Goal: Information Seeking & Learning: Find contact information

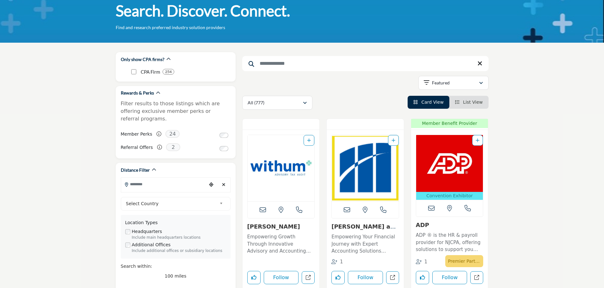
scroll to position [63, 0]
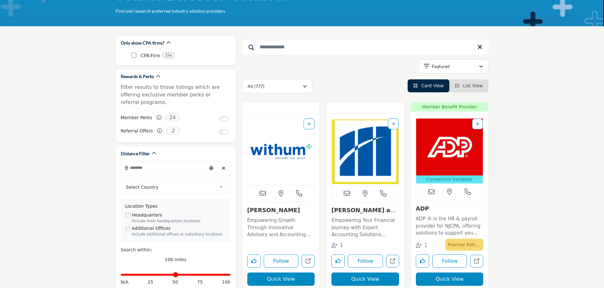
click at [471, 83] on span "List View" at bounding box center [473, 85] width 20 height 5
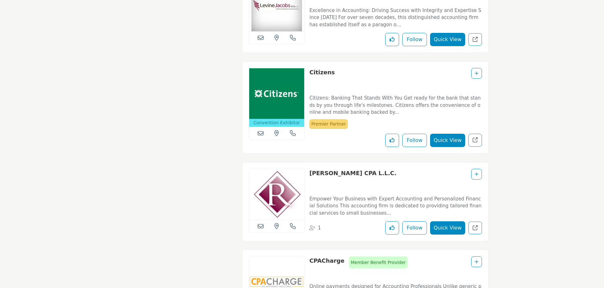
scroll to position [1234, 0]
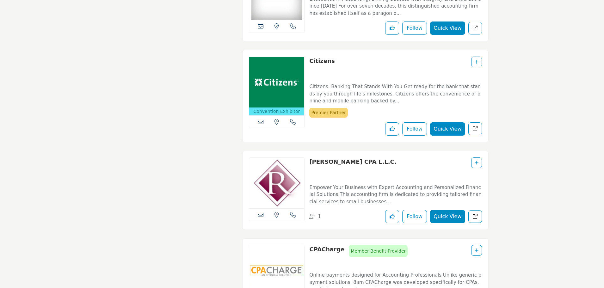
click at [259, 212] on icon at bounding box center [261, 215] width 6 height 6
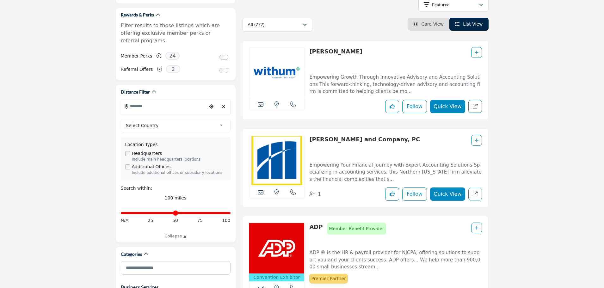
scroll to position [127, 0]
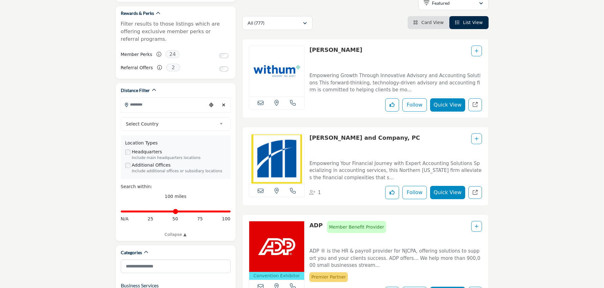
click at [475, 20] on span "List View" at bounding box center [473, 22] width 20 height 5
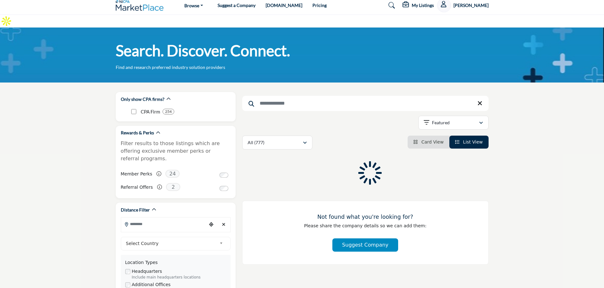
scroll to position [0, 0]
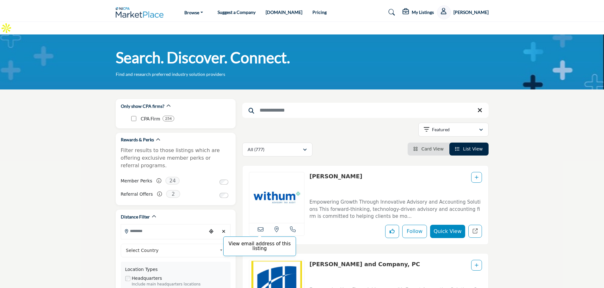
click at [259, 227] on icon at bounding box center [261, 230] width 6 height 6
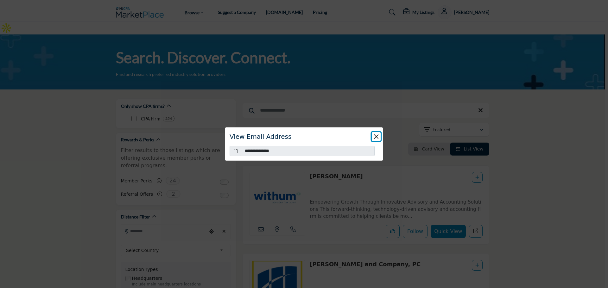
click at [377, 137] on button "Close" at bounding box center [375, 136] width 9 height 9
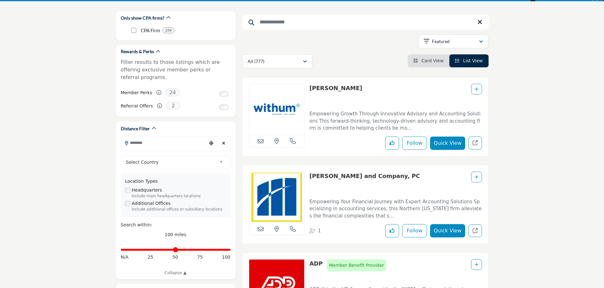
scroll to position [127, 0]
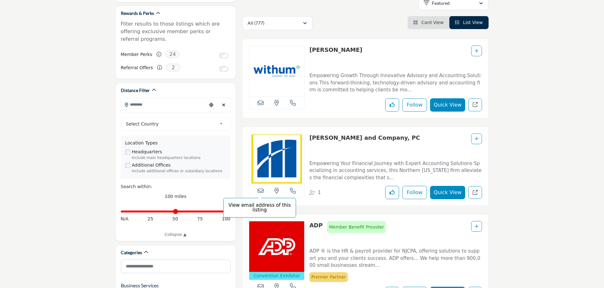
click at [259, 188] on icon at bounding box center [261, 191] width 6 height 6
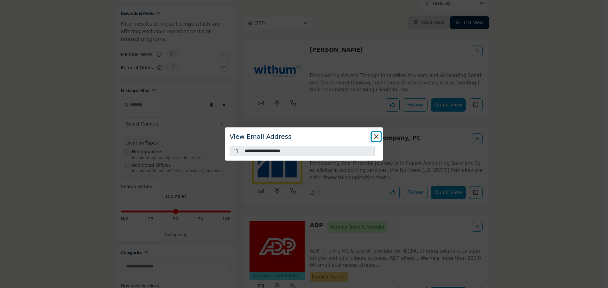
click at [375, 135] on button "Close" at bounding box center [375, 136] width 9 height 9
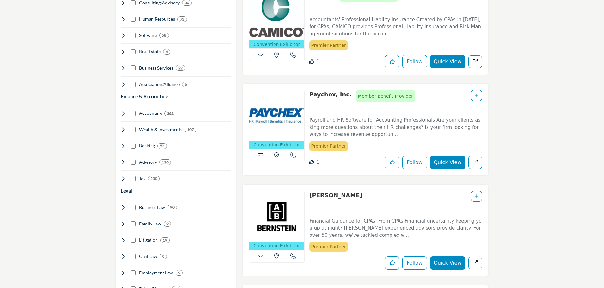
scroll to position [443, 0]
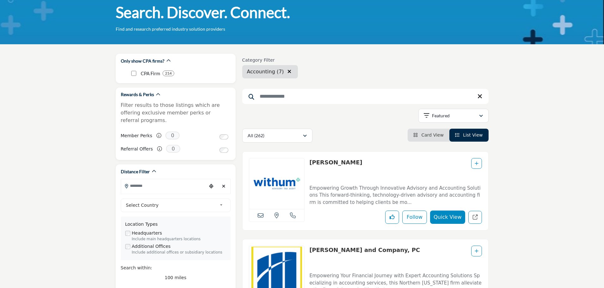
scroll to position [63, 0]
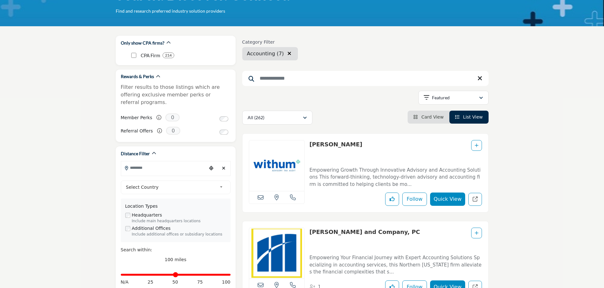
drag, startPoint x: 309, startPoint y: 131, endPoint x: 335, endPoint y: 146, distance: 30.9
click at [335, 146] on div "View email address of this listing View the location of this listing Call Number" at bounding box center [365, 173] width 246 height 79
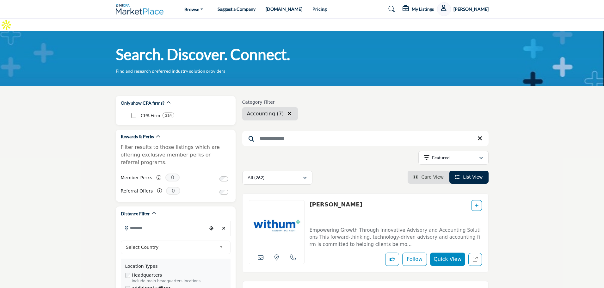
scroll to position [0, 0]
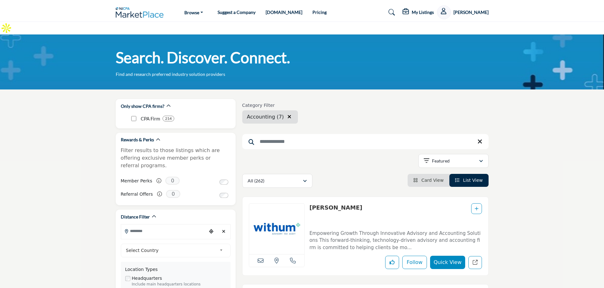
click at [313, 13] on link "Pricing" at bounding box center [320, 11] width 14 height 5
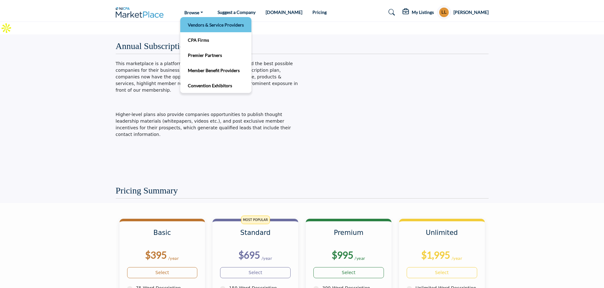
click at [208, 22] on link "Vendors & Service Providers" at bounding box center [216, 24] width 65 height 9
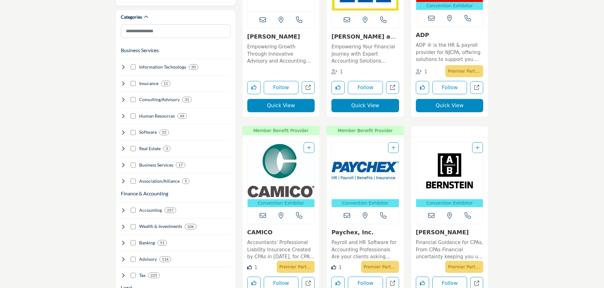
scroll to position [221, 0]
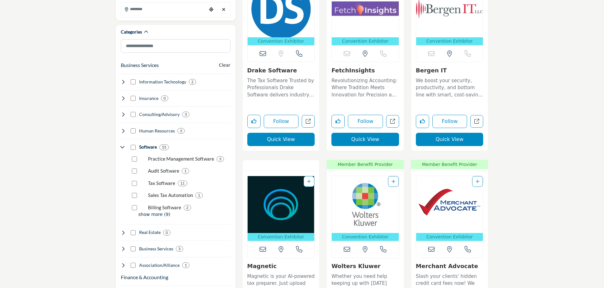
scroll to position [221, 0]
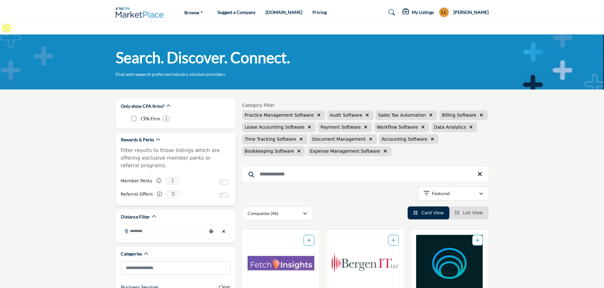
click at [133, 189] on label "Referral Offers" at bounding box center [137, 194] width 32 height 11
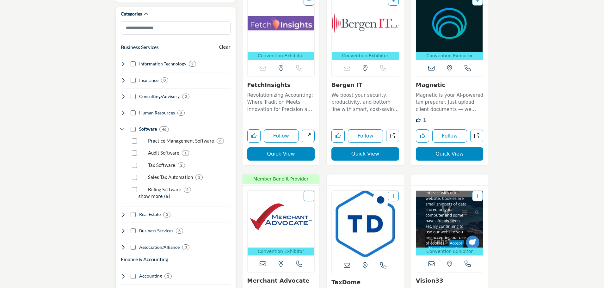
scroll to position [253, 0]
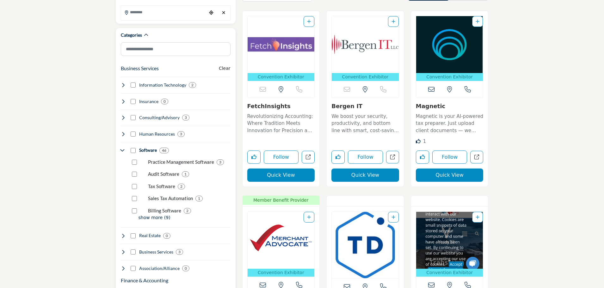
scroll to position [221, 0]
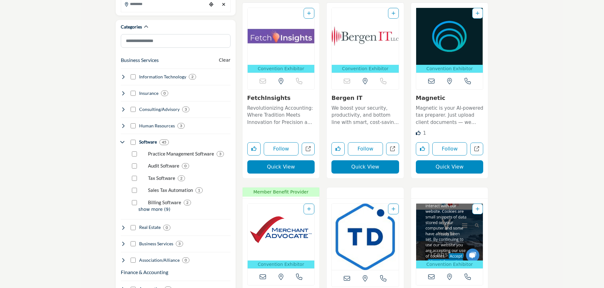
scroll to position [253, 0]
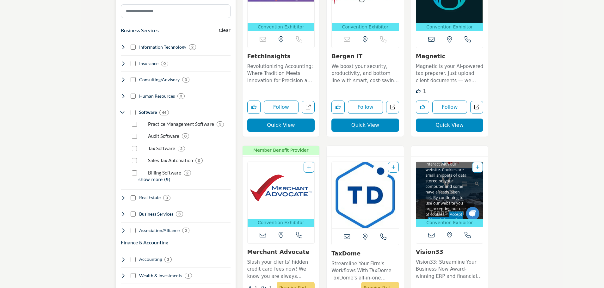
scroll to position [285, 0]
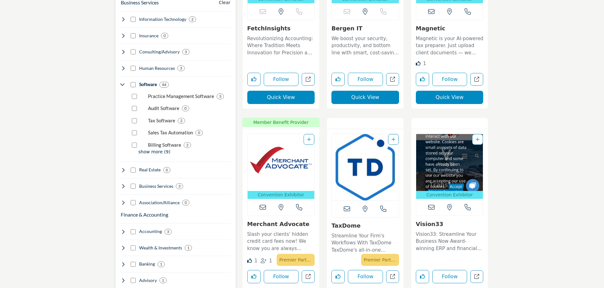
click at [153, 149] on p "show more (9)" at bounding box center [185, 152] width 92 height 7
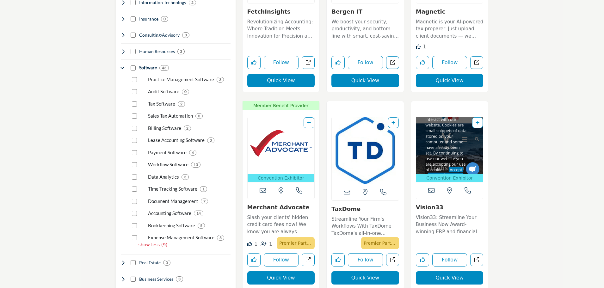
scroll to position [316, 0]
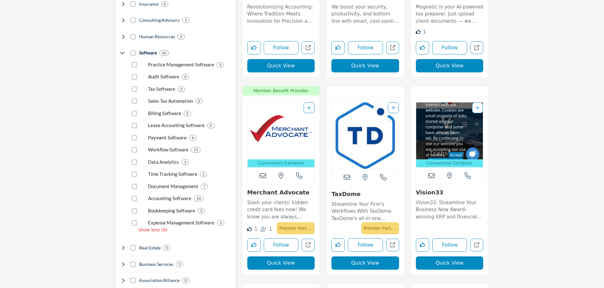
click at [133, 129] on div "Payment Software 4" at bounding box center [180, 135] width 101 height 12
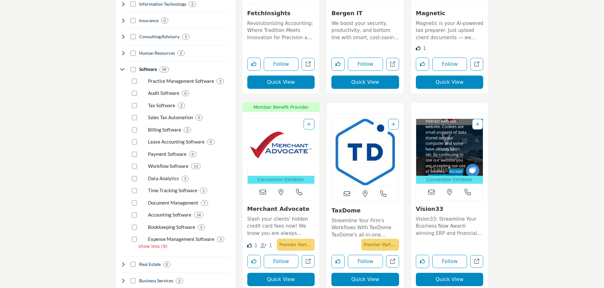
scroll to position [316, 0]
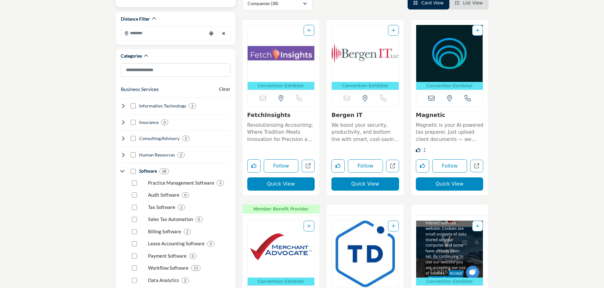
scroll to position [285, 0]
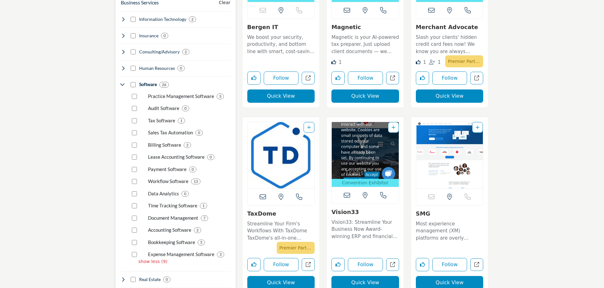
scroll to position [316, 0]
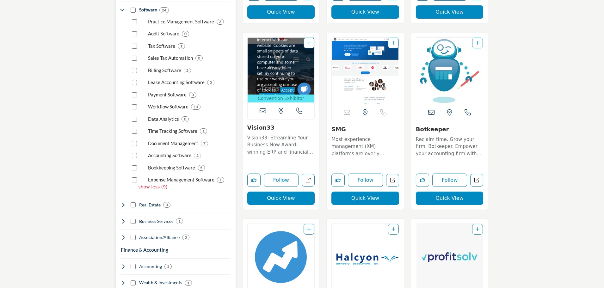
scroll to position [380, 0]
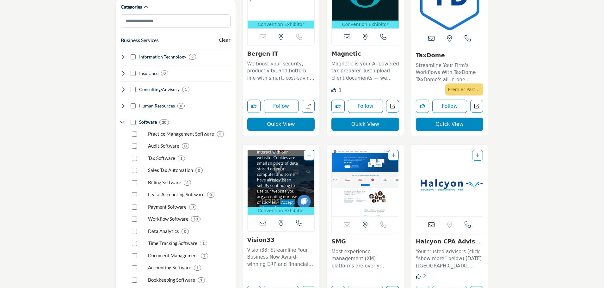
scroll to position [221, 0]
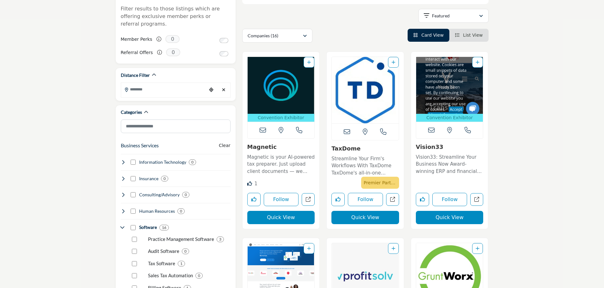
scroll to position [221, 0]
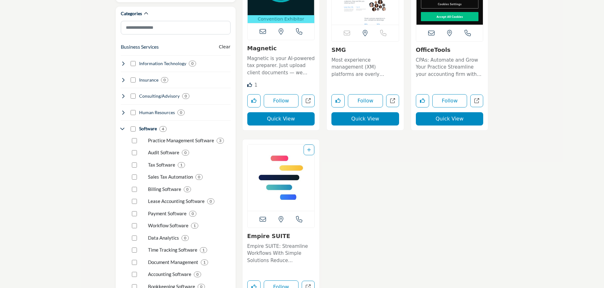
scroll to position [253, 0]
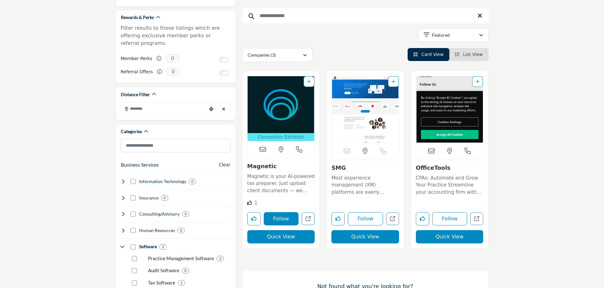
scroll to position [221, 0]
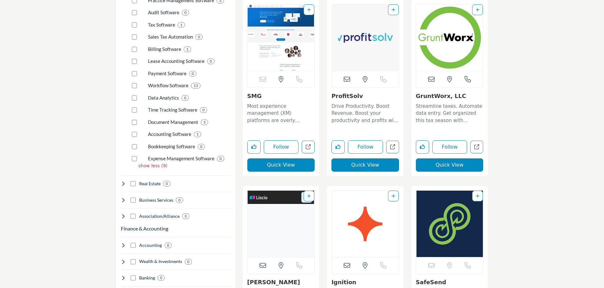
scroll to position [380, 0]
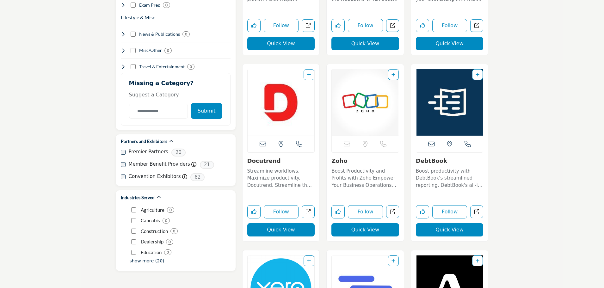
scroll to position [854, 0]
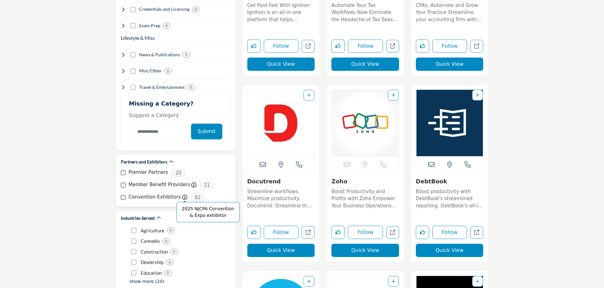
click at [182, 195] on icon at bounding box center [184, 197] width 5 height 5
click at [189, 206] on p "2025 NJCPA Convention & Expo exhibitor" at bounding box center [208, 212] width 56 height 13
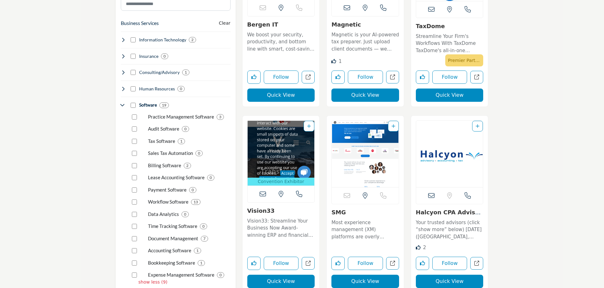
scroll to position [285, 0]
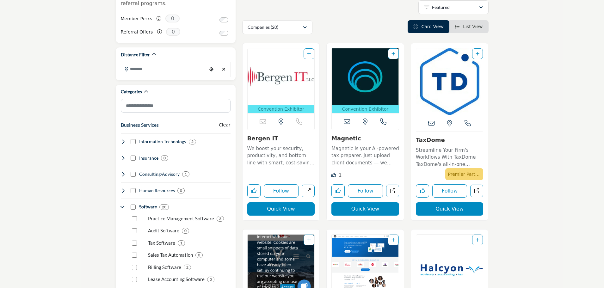
scroll to position [176, 0]
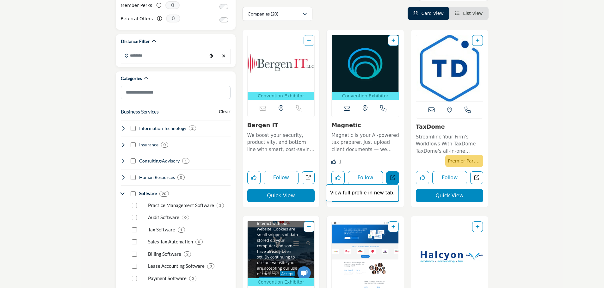
click at [374, 190] on p "View full profile in new tab." at bounding box center [363, 193] width 66 height 7
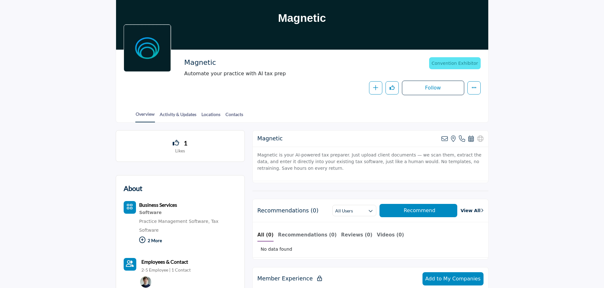
scroll to position [95, 0]
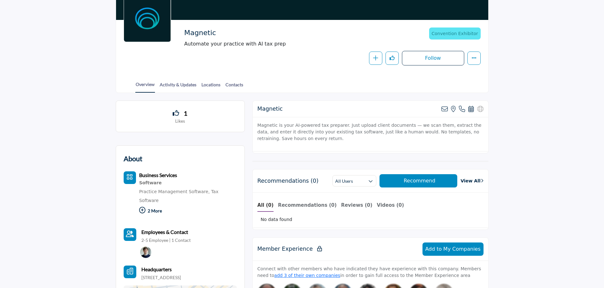
click at [142, 207] on icon at bounding box center [142, 210] width 6 height 6
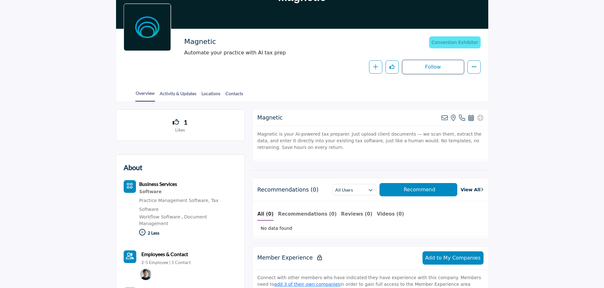
scroll to position [0, 0]
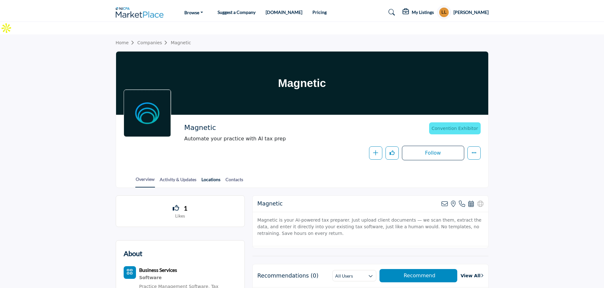
click at [205, 176] on link "Locations" at bounding box center [211, 181] width 20 height 11
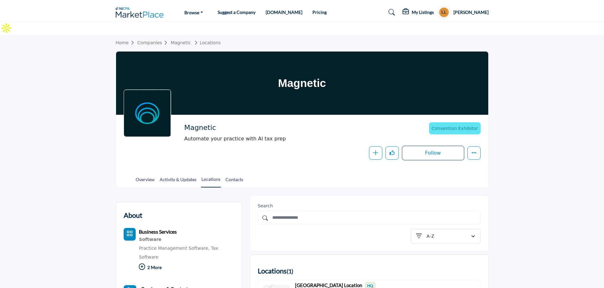
drag, startPoint x: 214, startPoint y: 114, endPoint x: 179, endPoint y: 116, distance: 34.6
click at [179, 122] on div "Magnetic Automate your practice with AI tax prep Convention Exhibitor 2025 NJCP…" at bounding box center [302, 141] width 357 height 38
copy h2 "Magnetic"
